Goal: Information Seeking & Learning: Learn about a topic

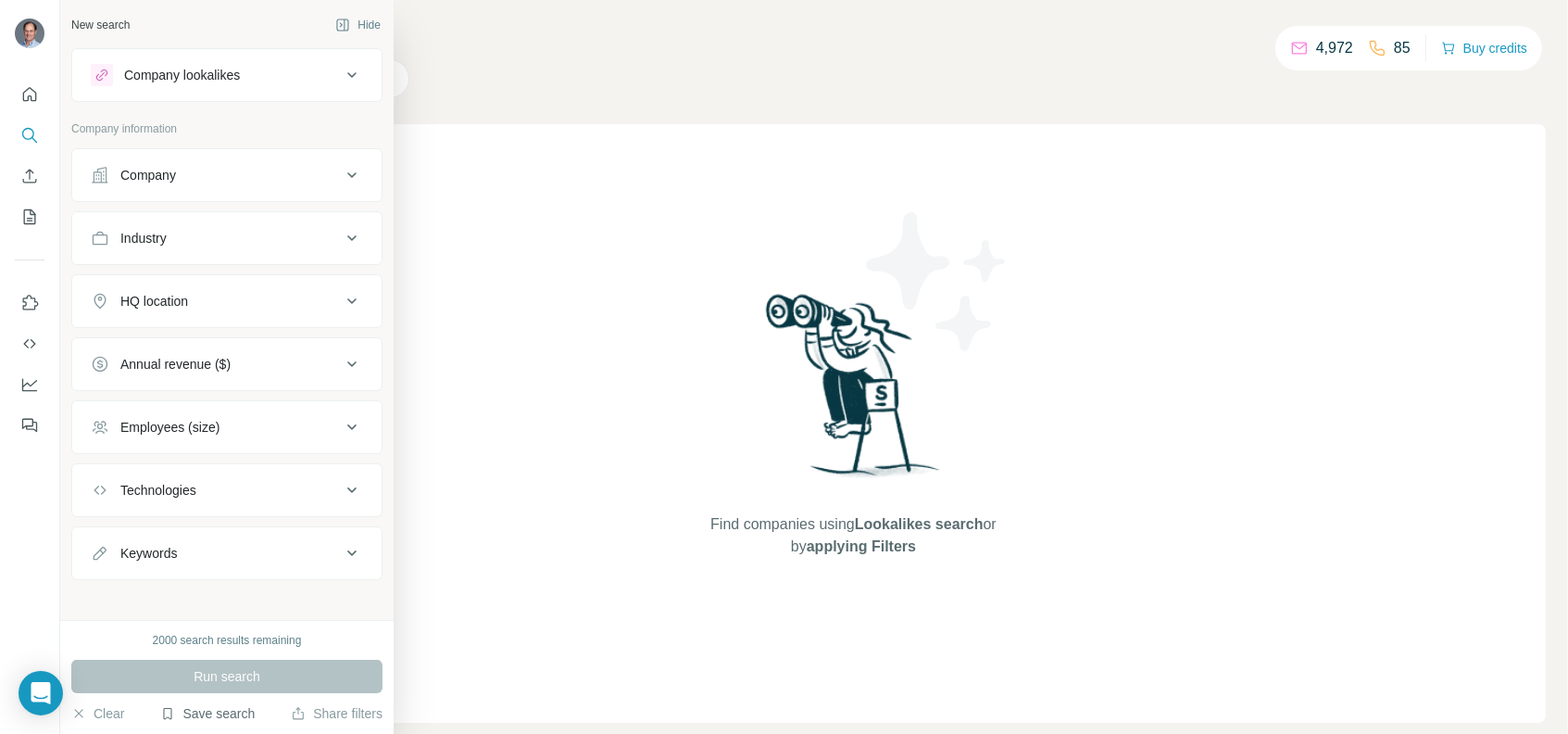
click at [203, 712] on button "Save search" at bounding box center [207, 713] width 94 height 18
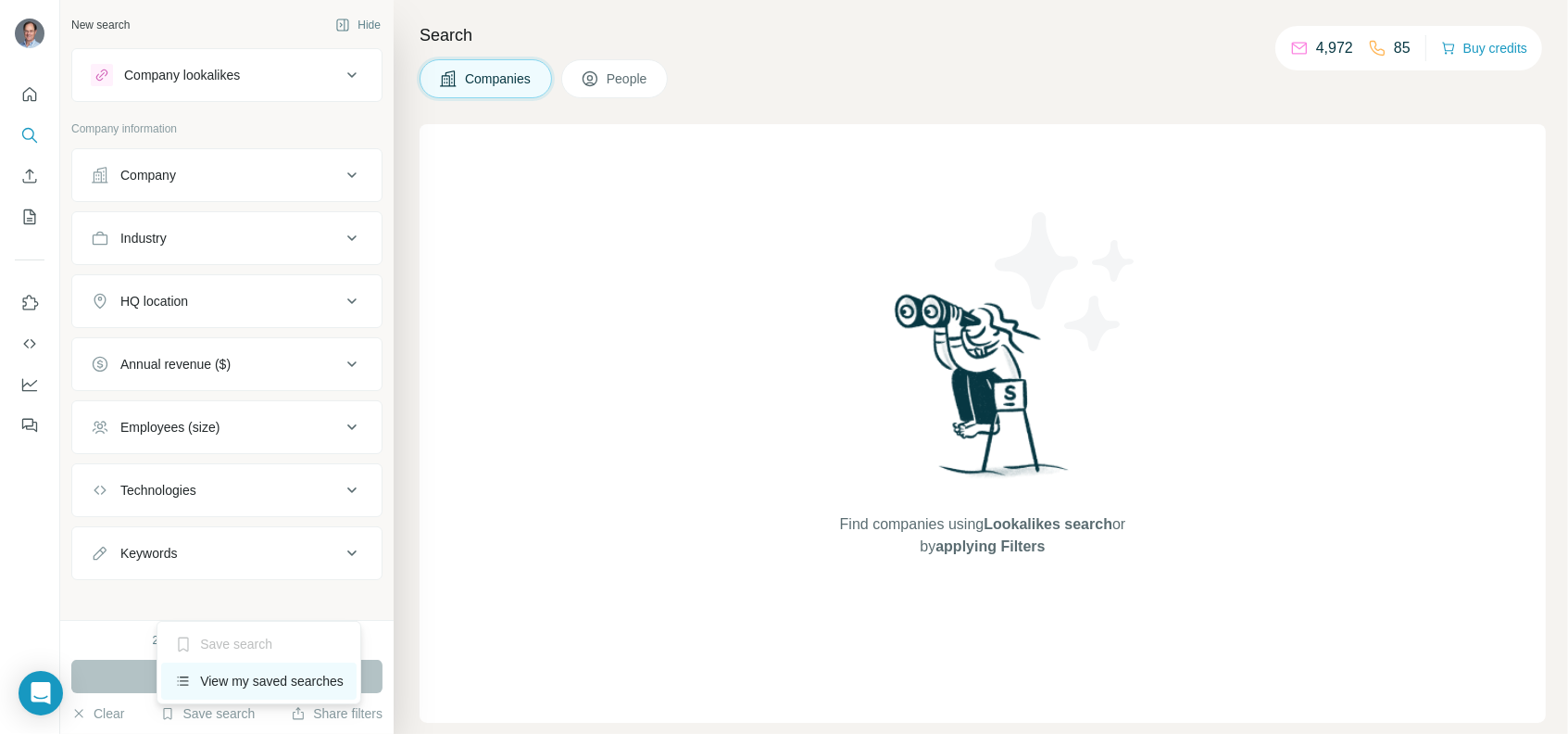
click at [217, 679] on div "View my saved searches" at bounding box center [259, 681] width 196 height 37
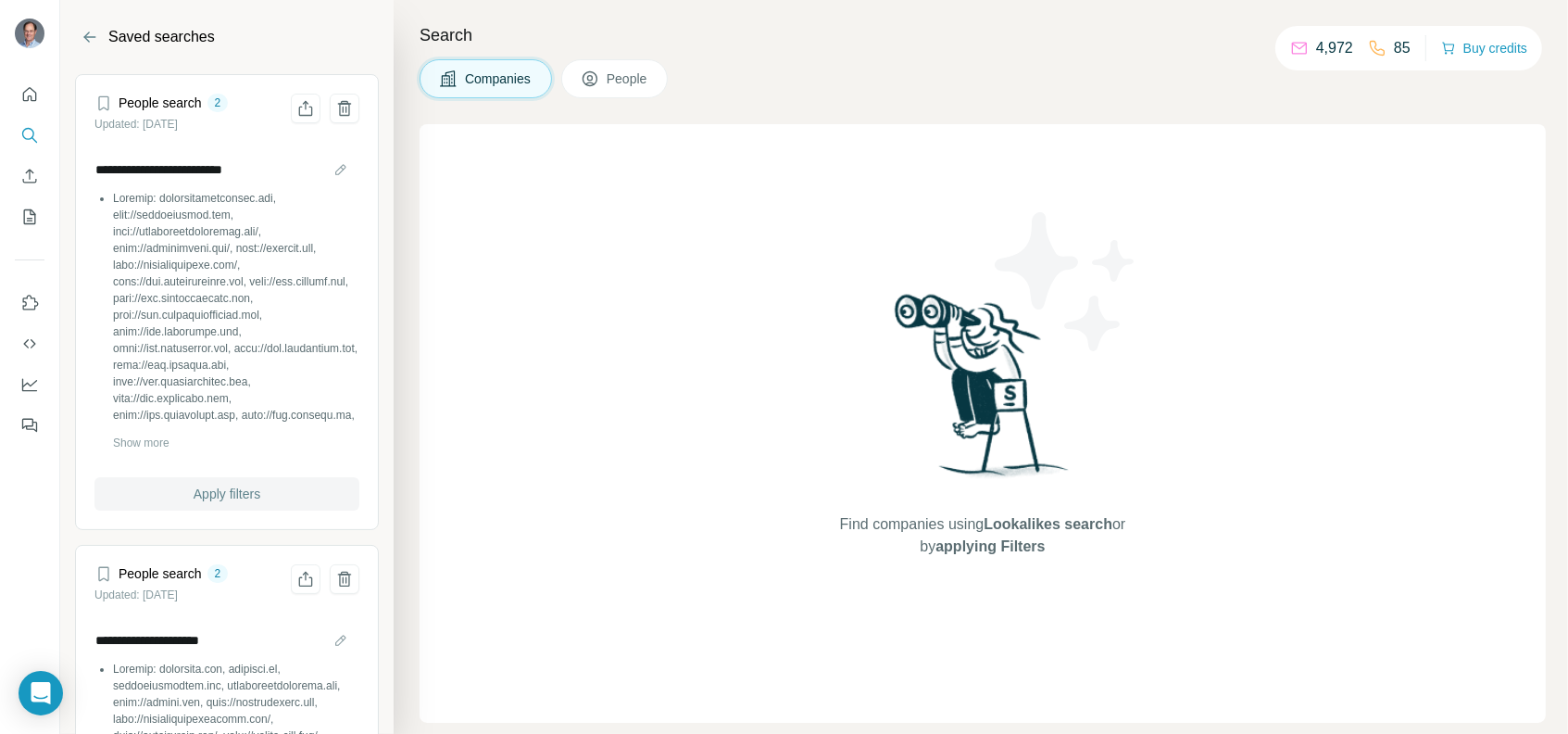
click at [227, 486] on span "Apply filters" at bounding box center [227, 493] width 67 height 18
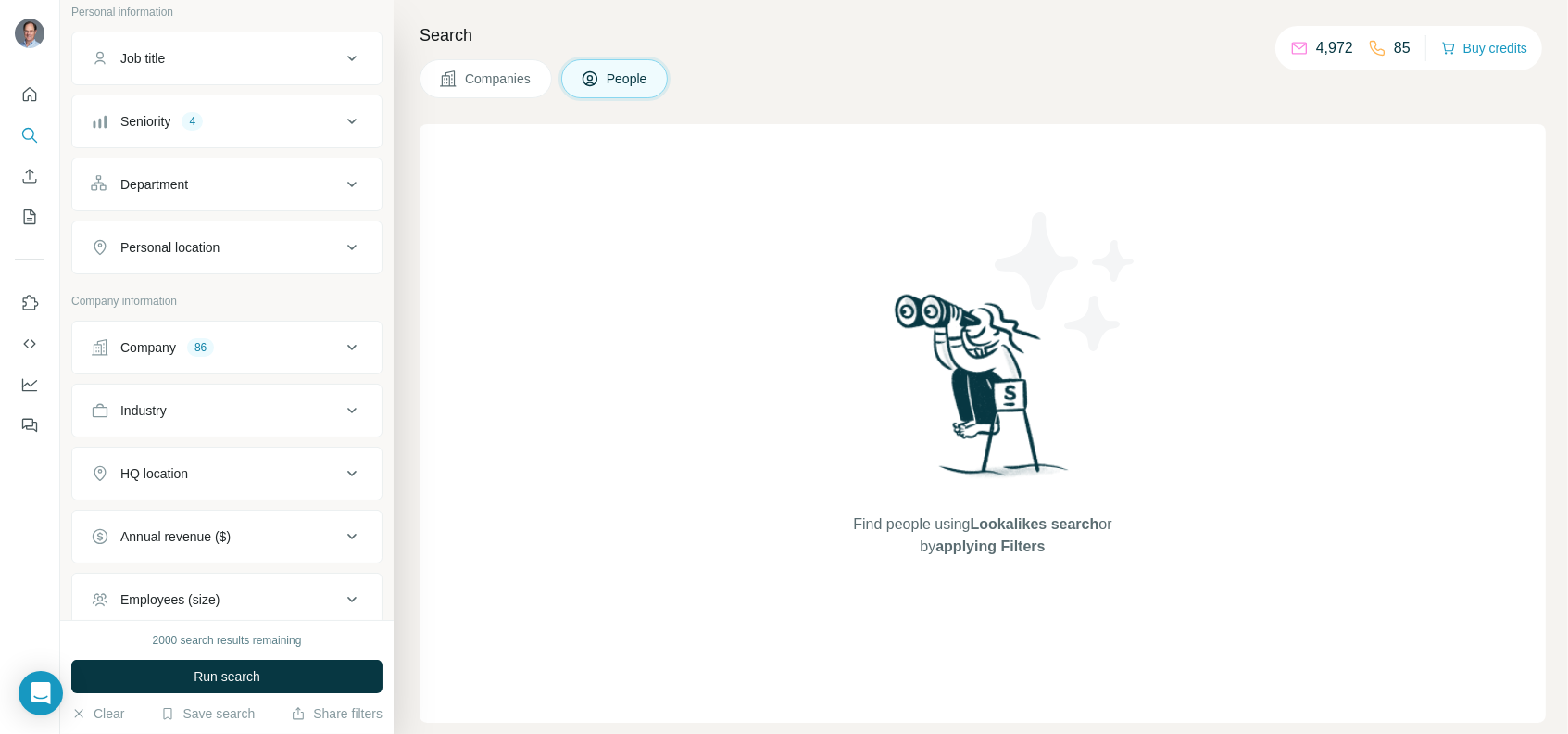
scroll to position [278, 0]
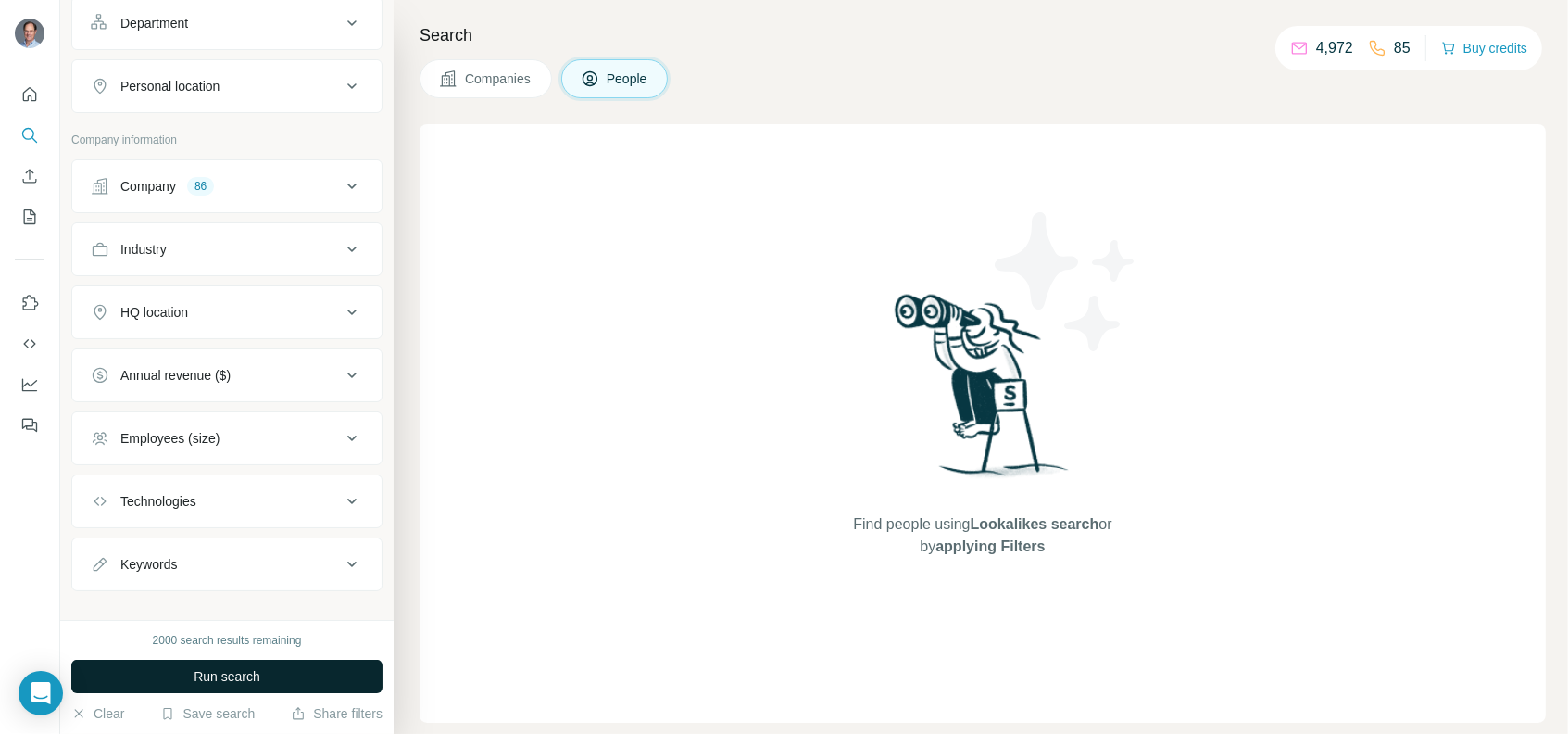
click at [259, 681] on span "Run search" at bounding box center [227, 676] width 67 height 18
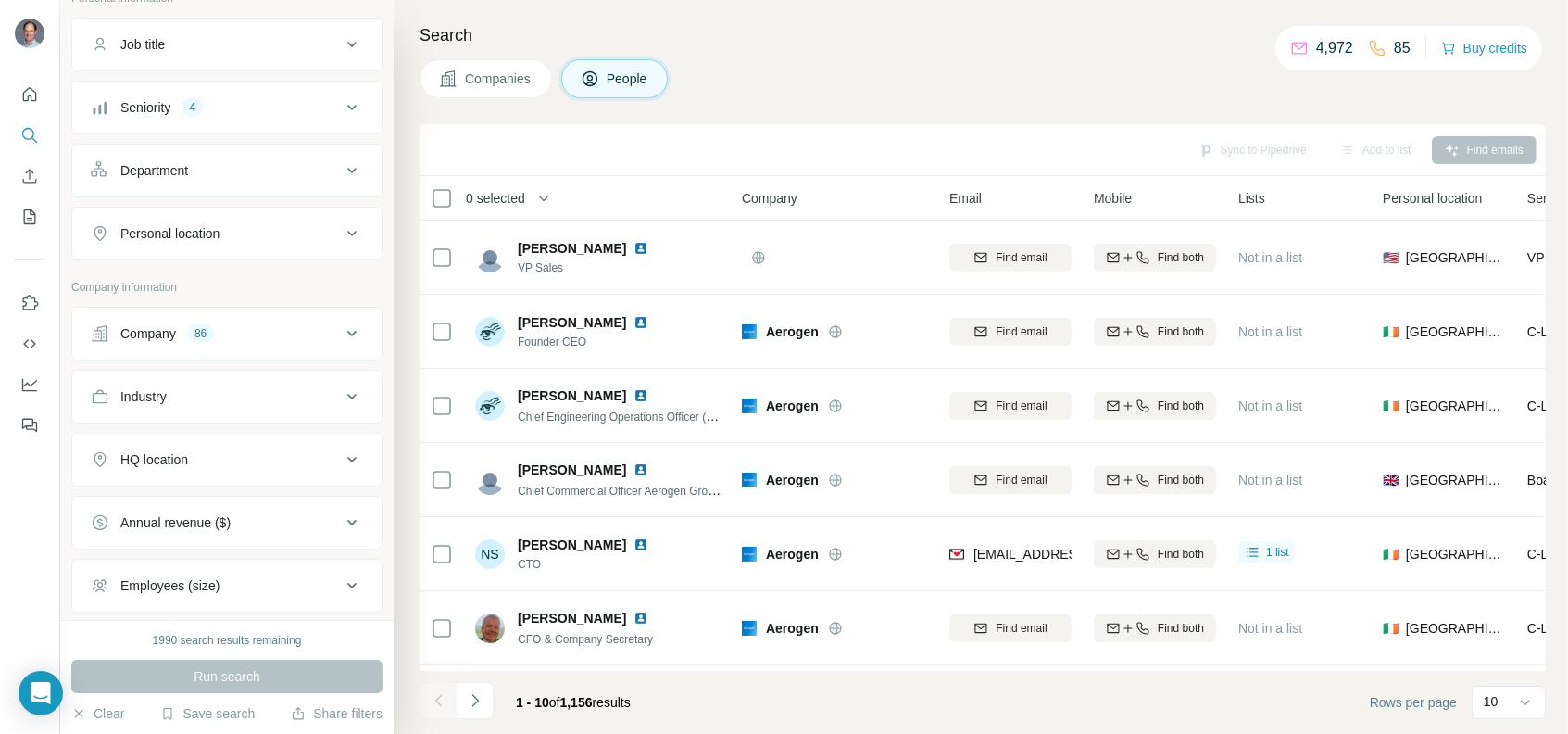
scroll to position [0, 0]
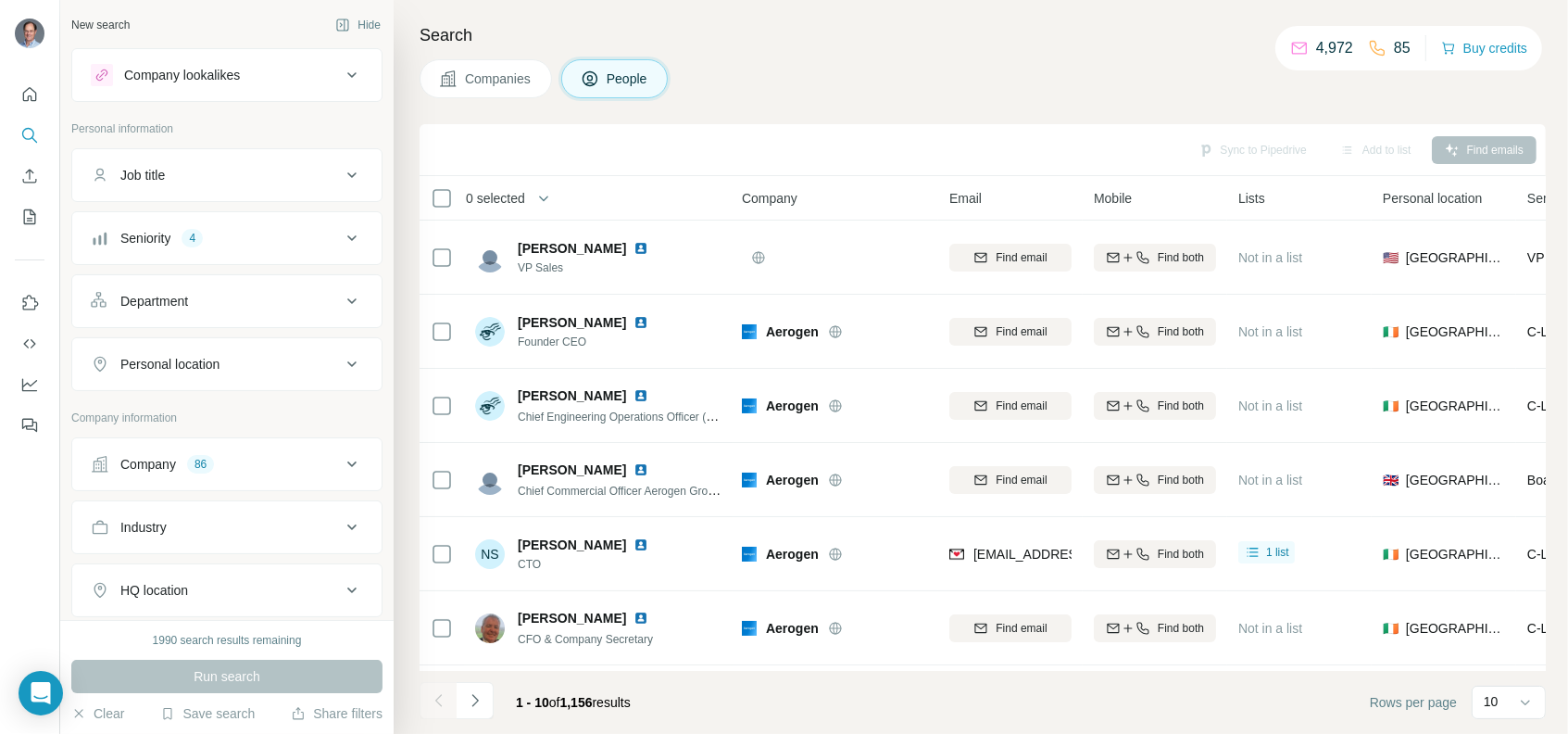
click at [243, 237] on div "Seniority 4" at bounding box center [216, 238] width 250 height 18
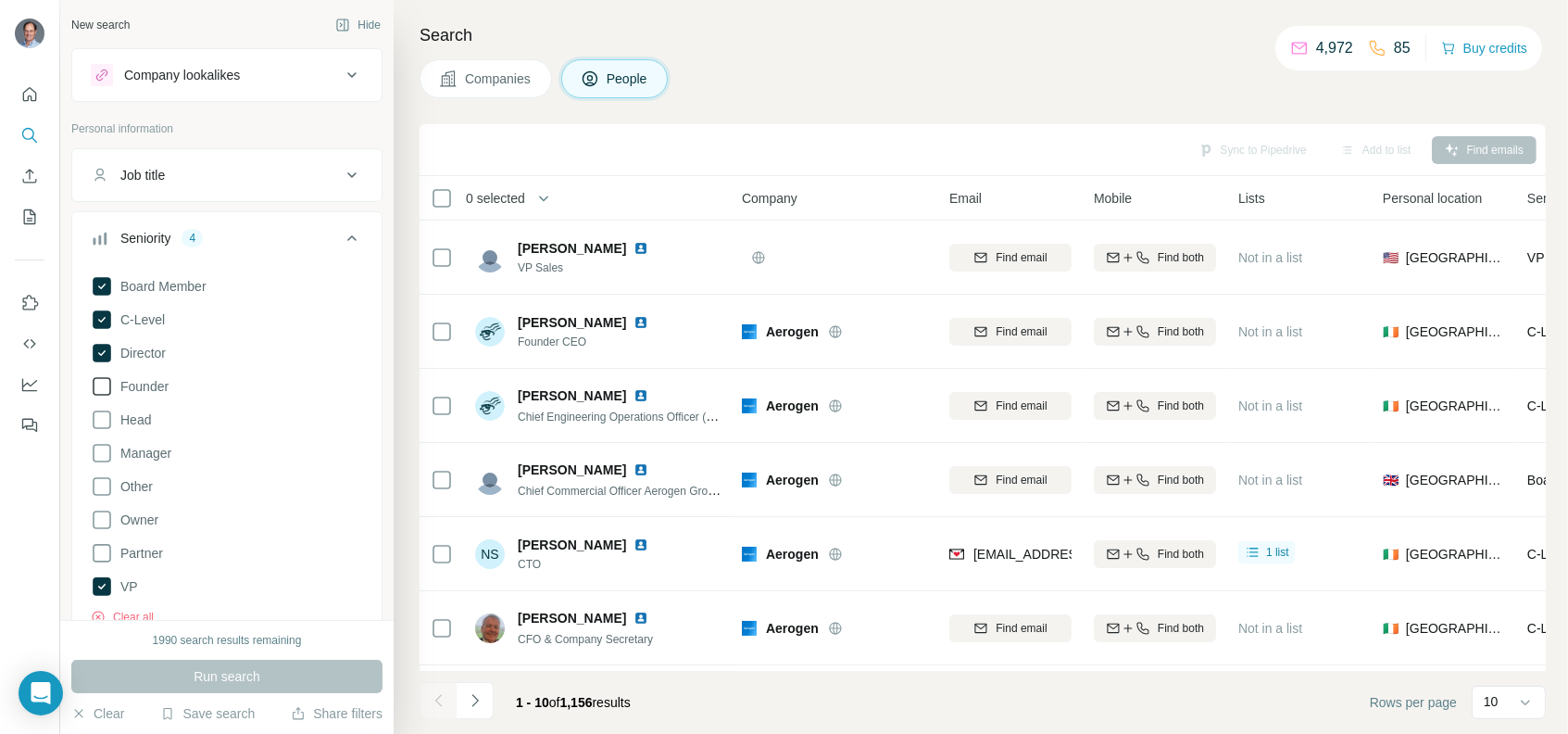
click at [151, 386] on span "Founder" at bounding box center [141, 386] width 55 height 18
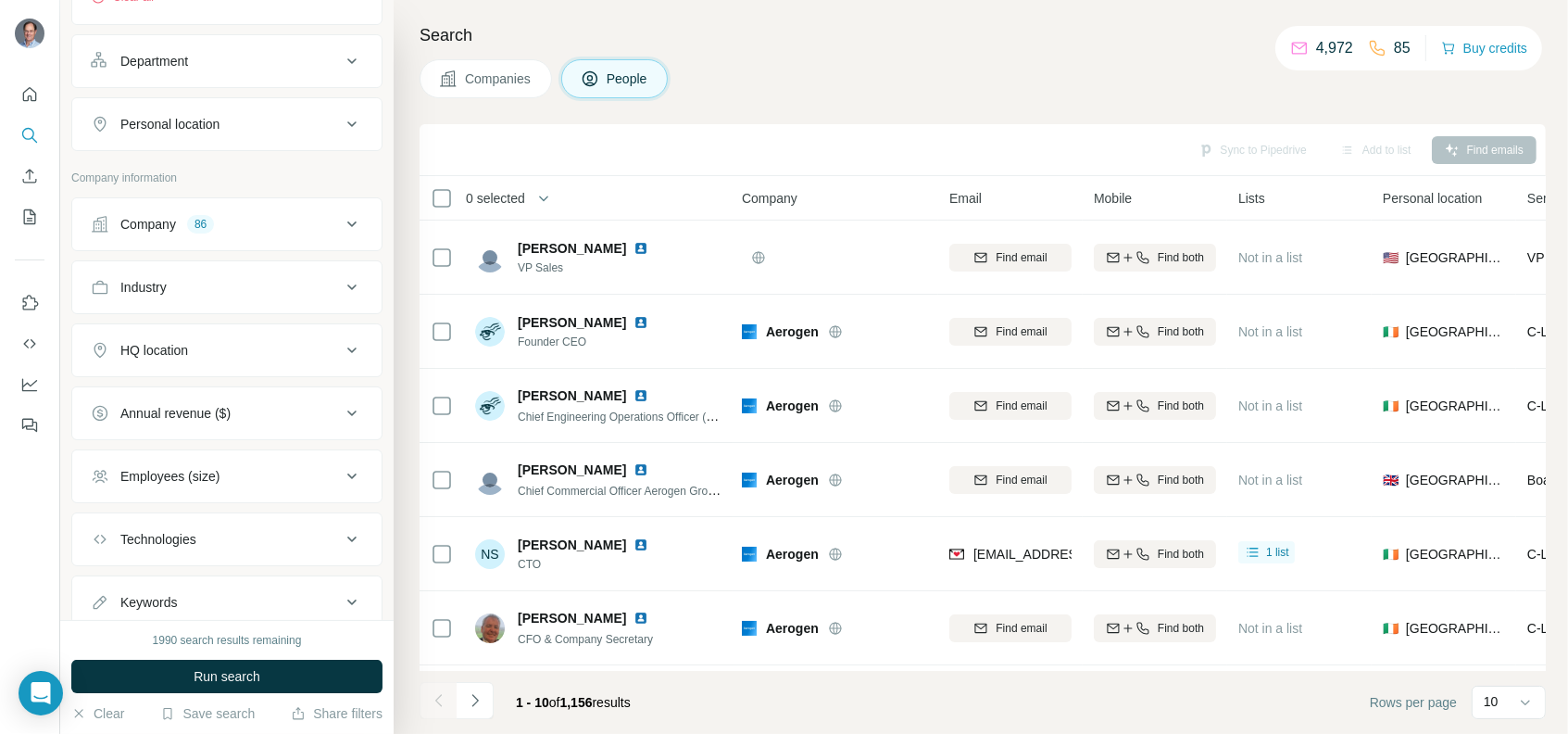
scroll to position [648, 0]
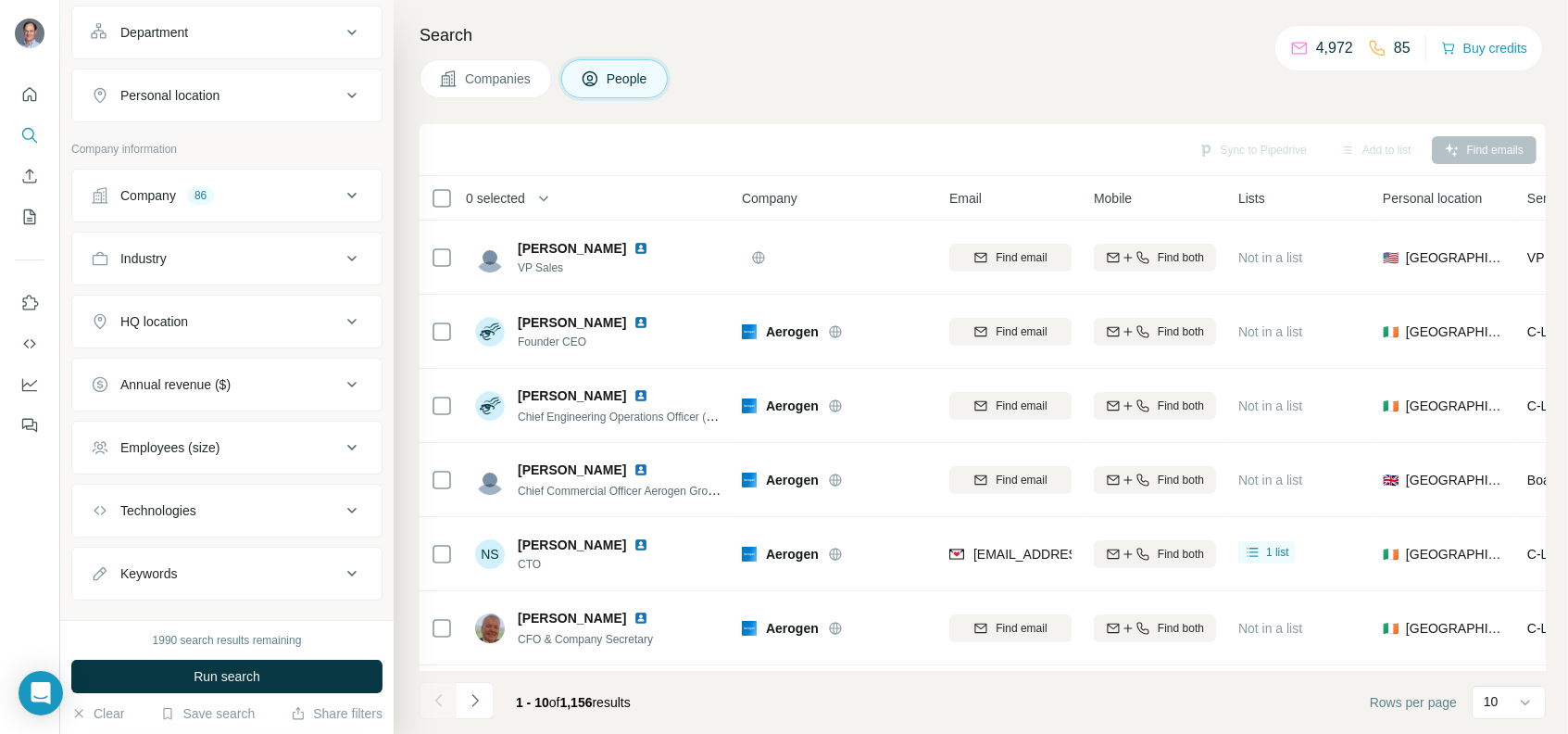
click at [271, 445] on div "Employees (size)" at bounding box center [216, 447] width 250 height 18
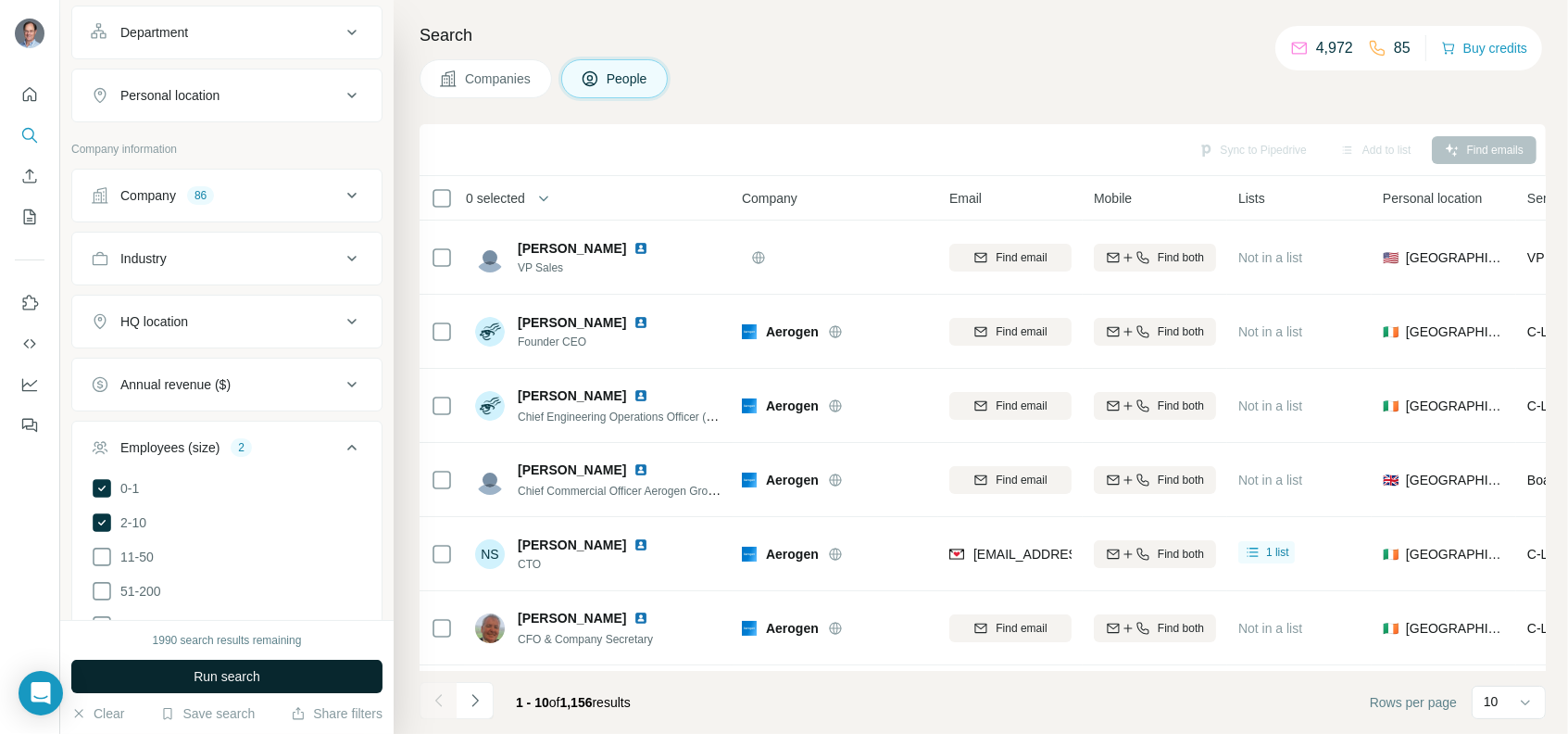
click at [171, 670] on button "Run search" at bounding box center [227, 676] width 312 height 33
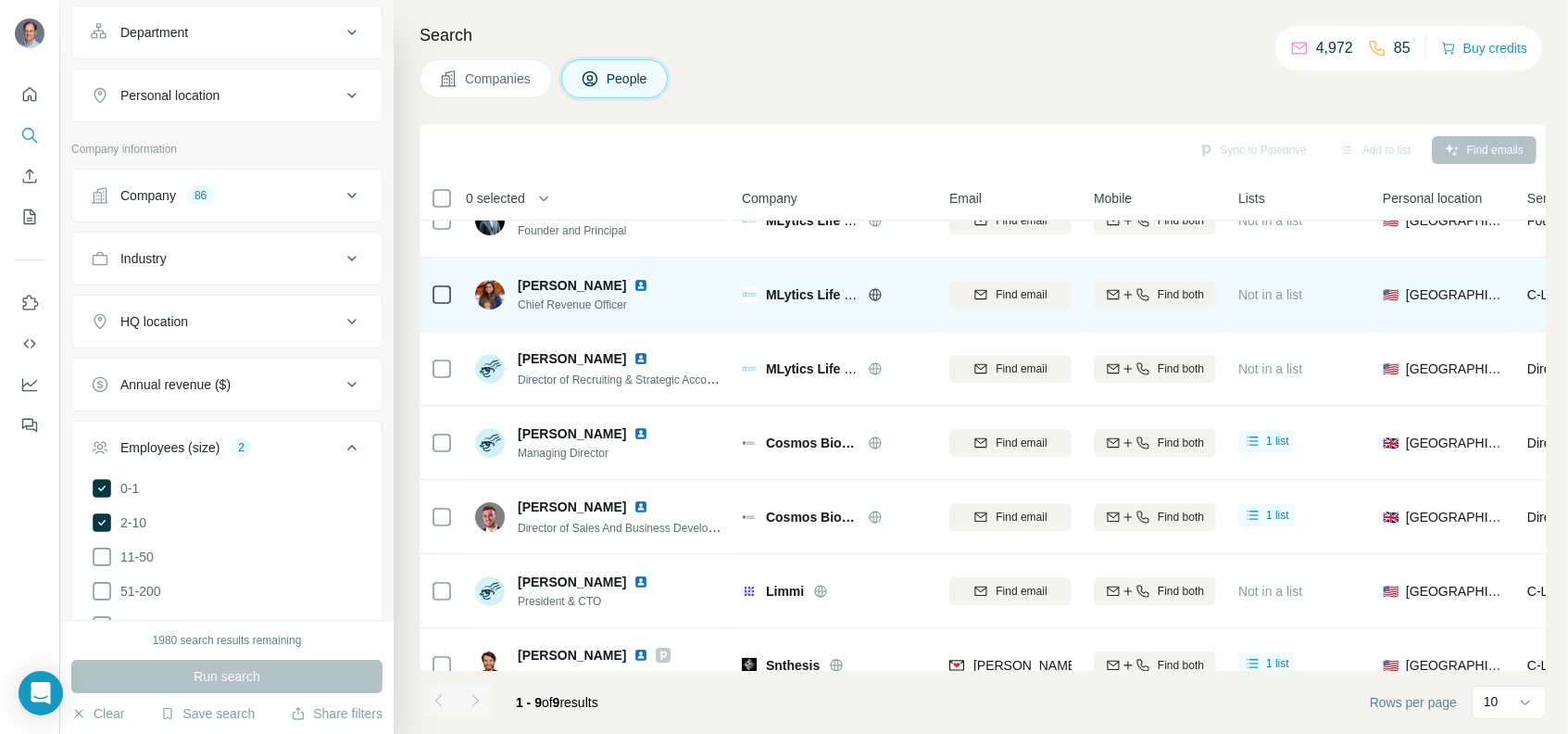
scroll to position [225, 0]
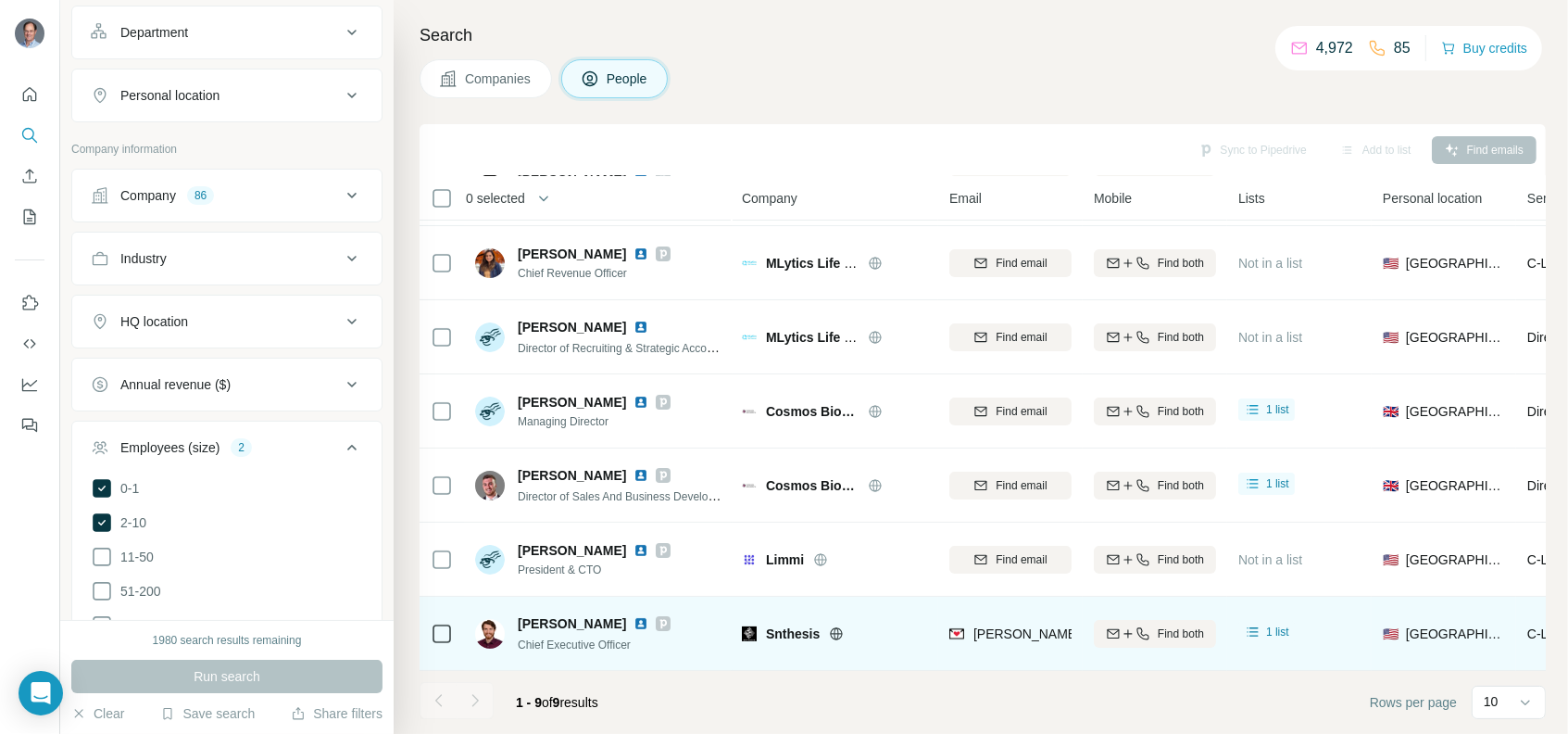
click at [660, 619] on icon at bounding box center [663, 624] width 7 height 10
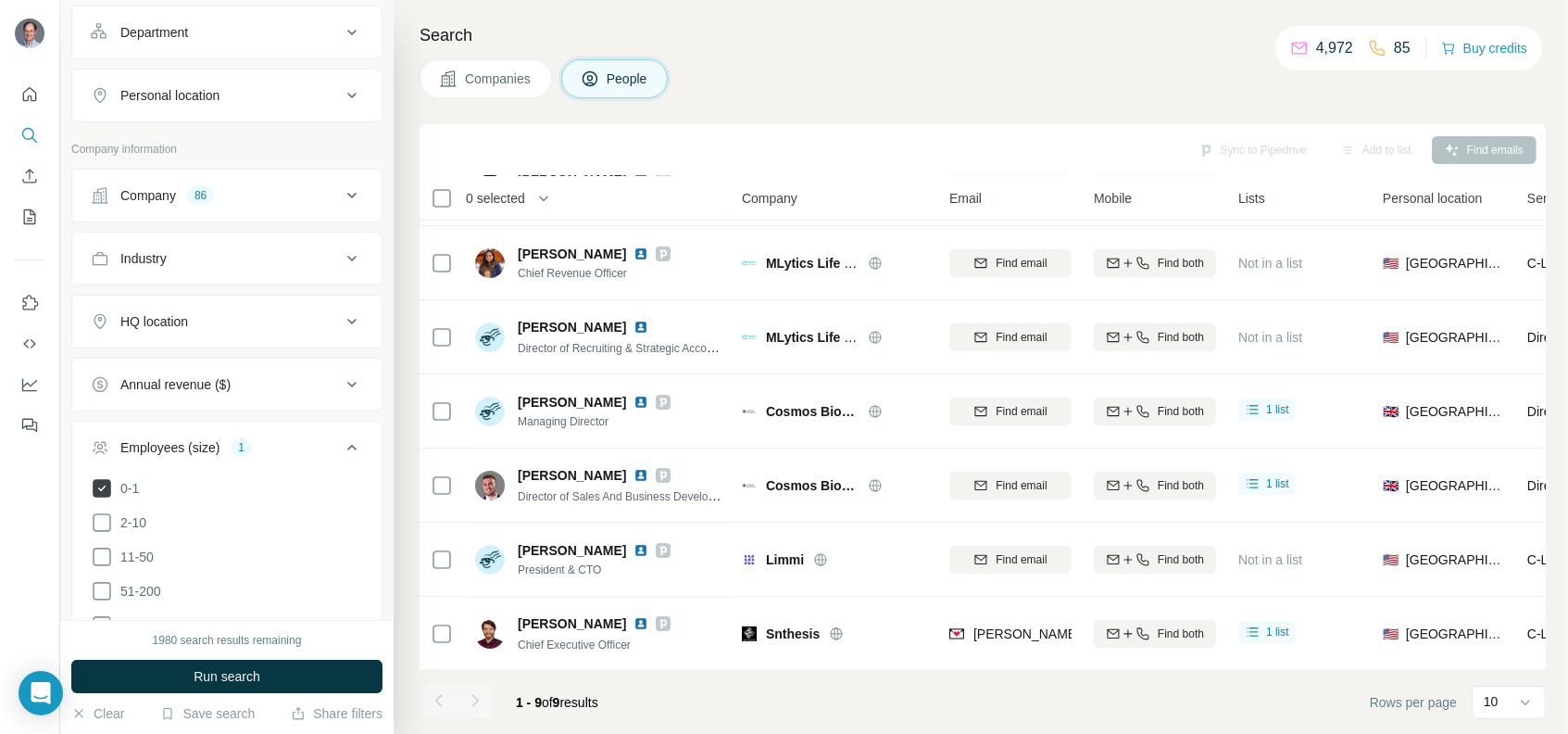
click at [128, 479] on span "0-1" at bounding box center [125, 488] width 26 height 18
click at [197, 666] on button "Run search" at bounding box center [227, 676] width 312 height 33
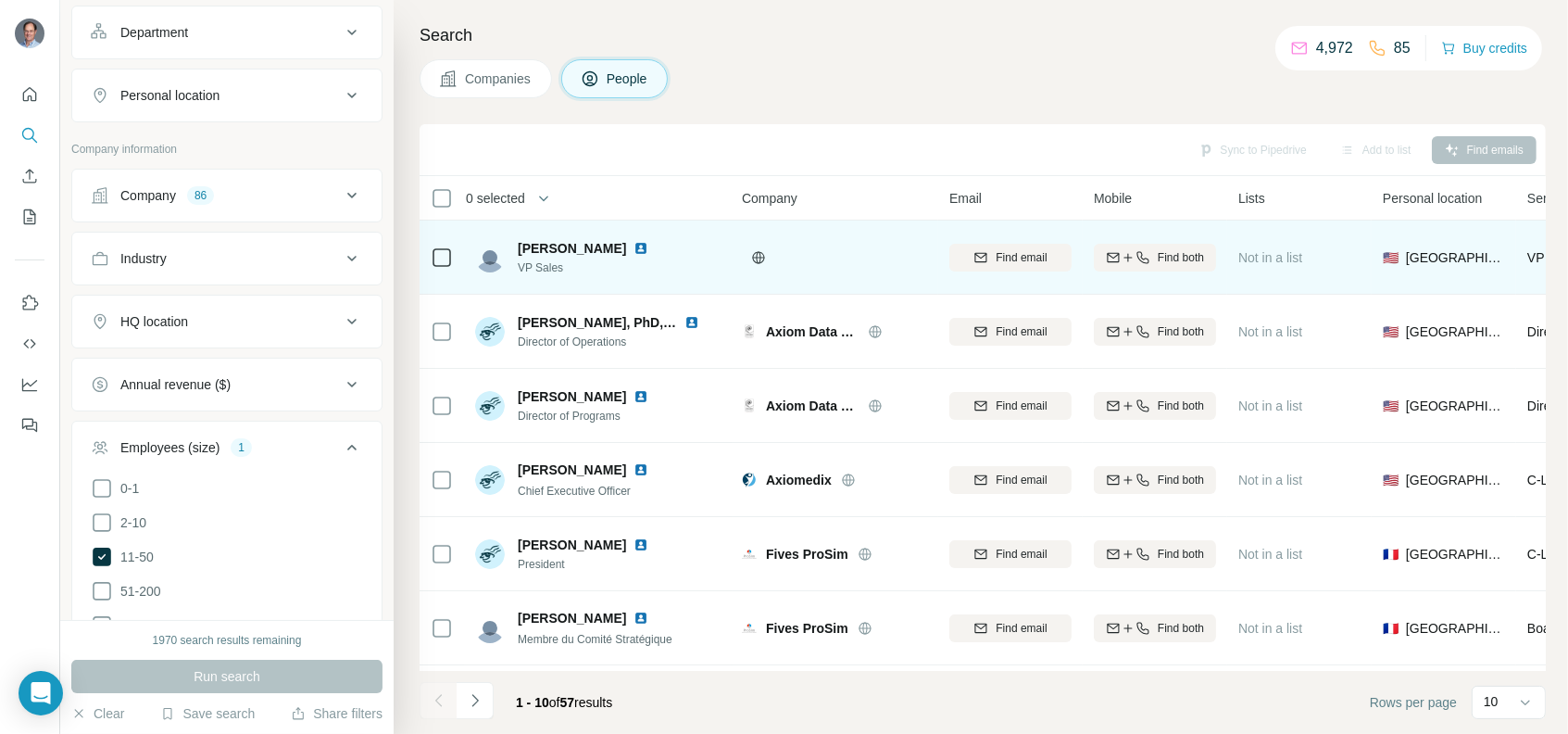
click at [634, 245] on img at bounding box center [641, 248] width 15 height 15
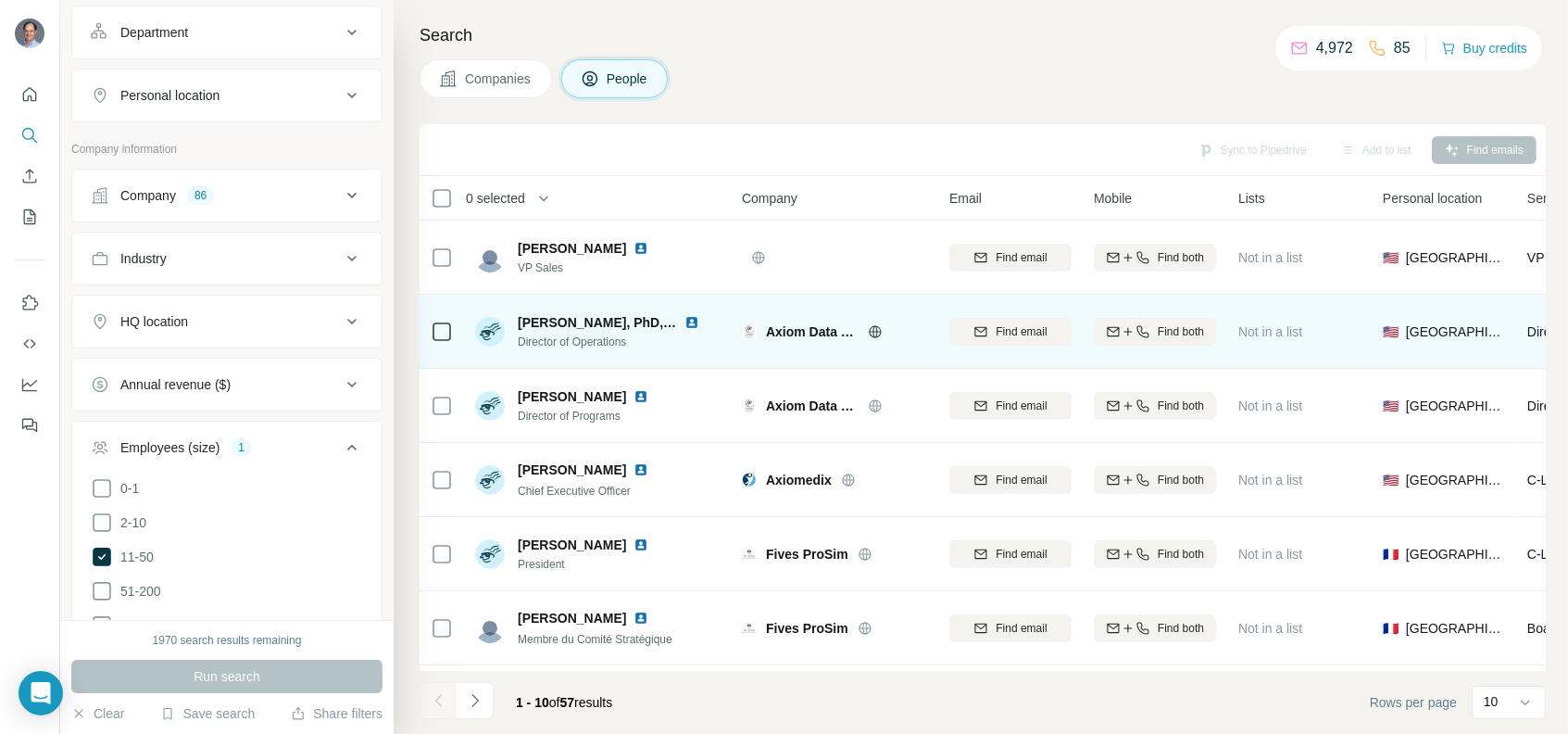
click at [871, 329] on icon at bounding box center [875, 332] width 15 height 15
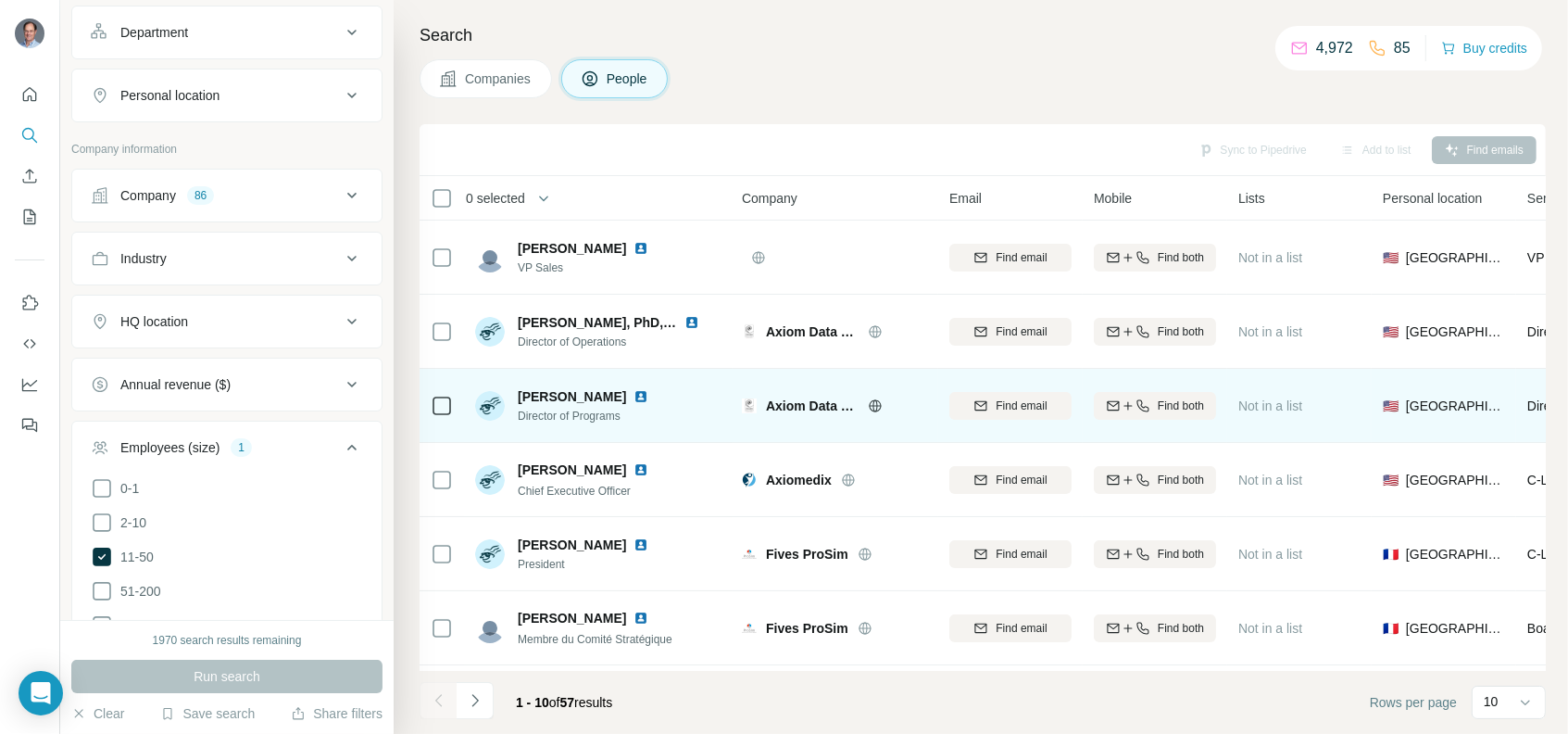
click at [639, 392] on img at bounding box center [641, 396] width 15 height 15
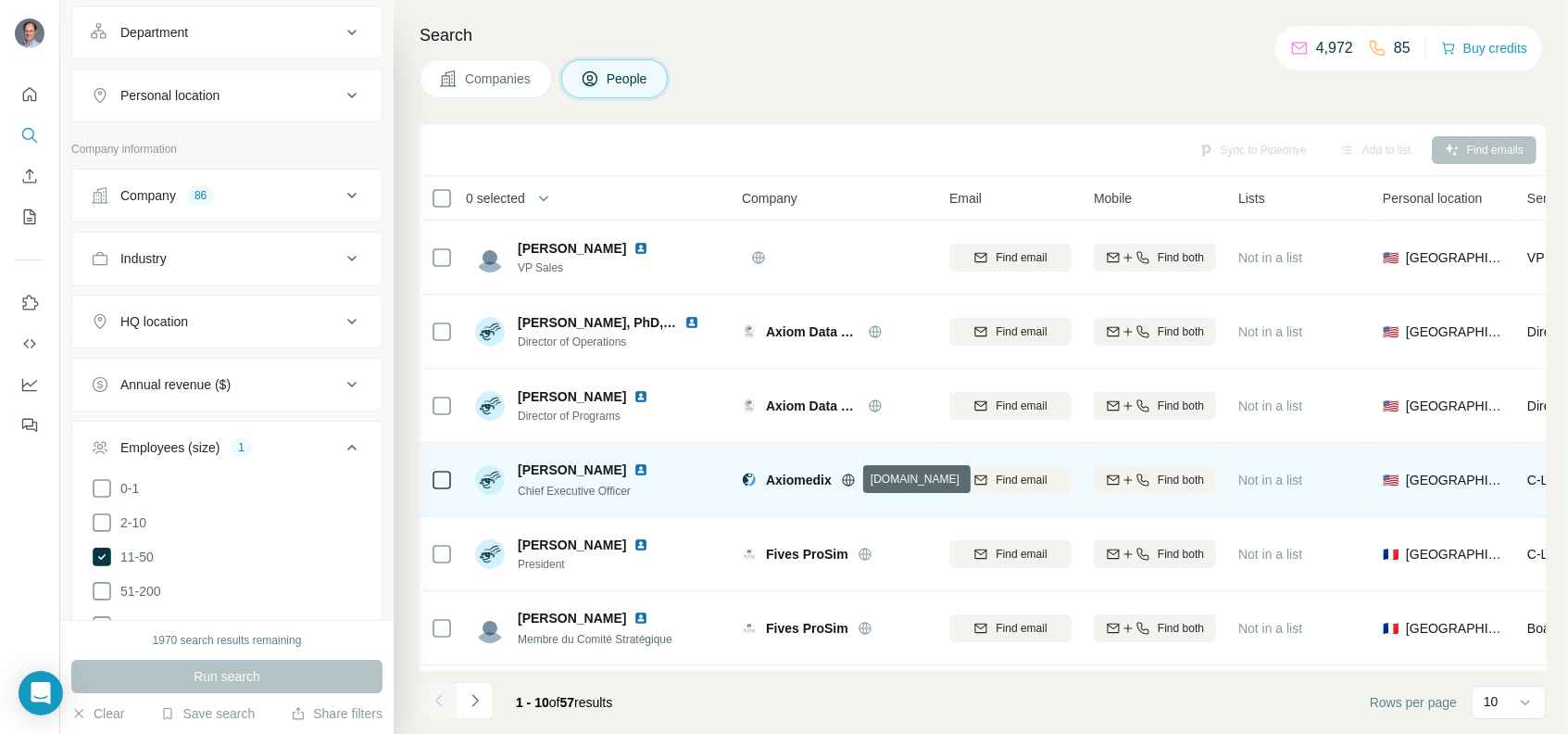
click at [844, 479] on icon at bounding box center [848, 479] width 12 height 1
click at [634, 470] on img at bounding box center [641, 470] width 15 height 15
click at [634, 466] on img at bounding box center [641, 470] width 15 height 15
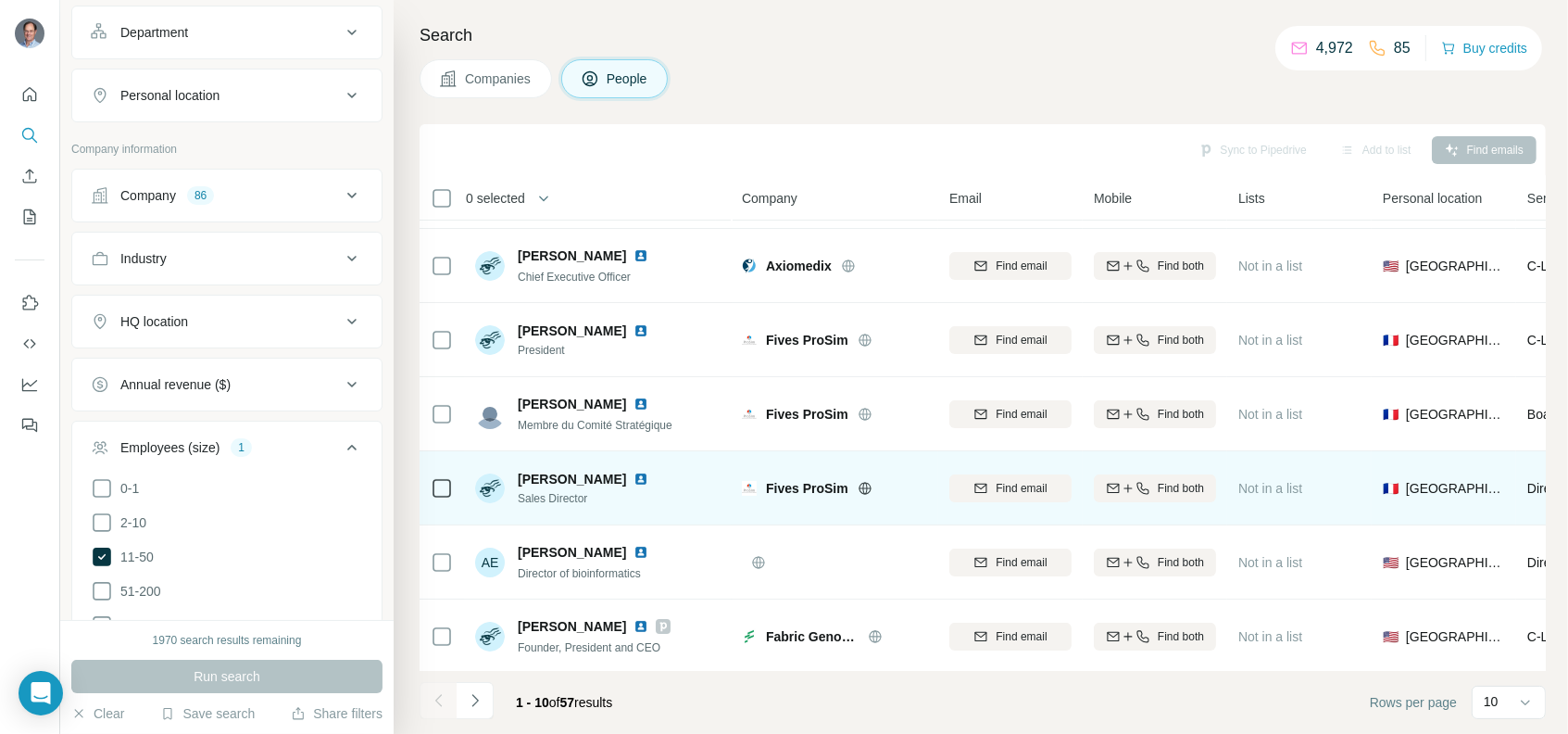
scroll to position [185, 0]
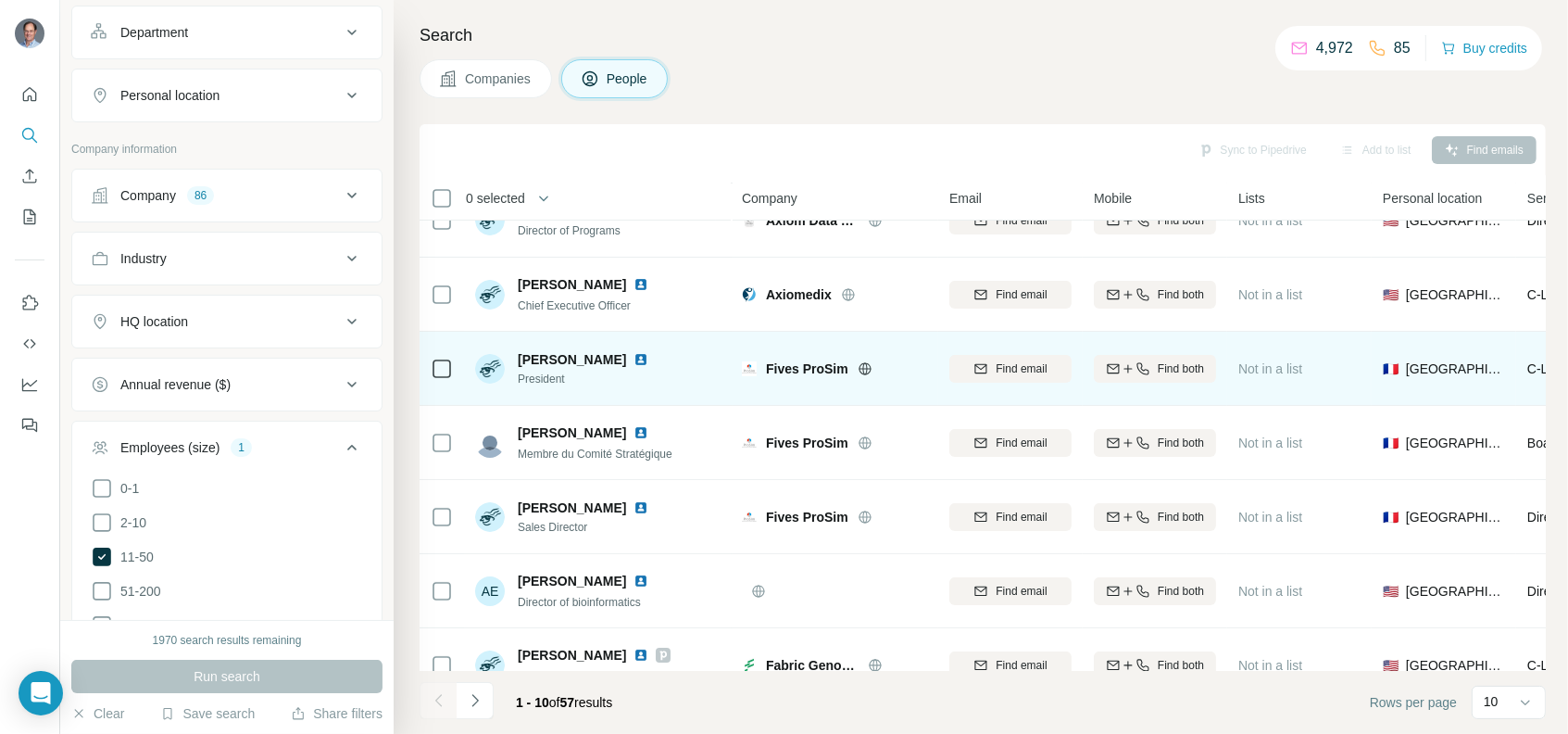
click at [863, 365] on icon at bounding box center [866, 369] width 15 height 15
